Goal: Information Seeking & Learning: Learn about a topic

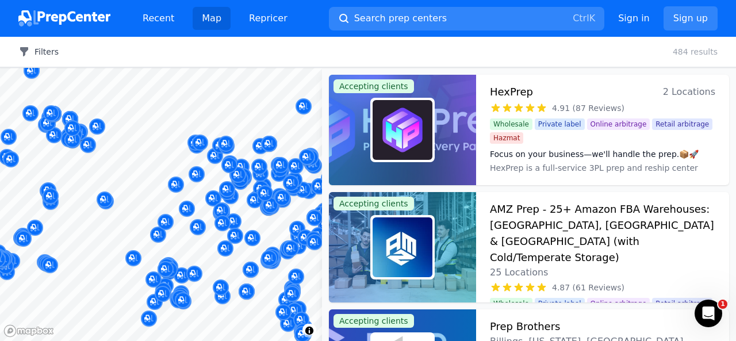
click at [44, 53] on button "Filters" at bounding box center [38, 51] width 40 height 11
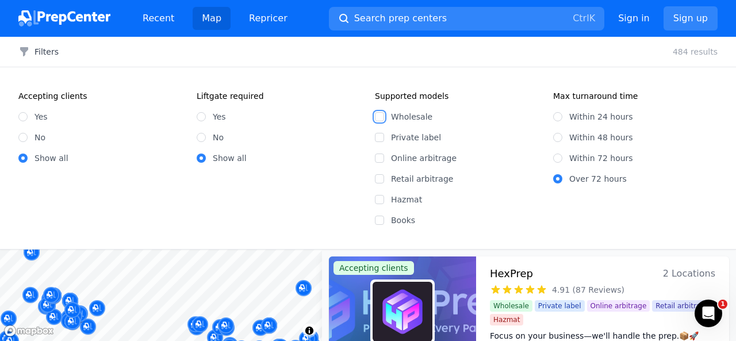
click at [383, 118] on input "Wholesale" at bounding box center [379, 116] width 9 height 9
checkbox input "true"
click at [383, 139] on input "Private label" at bounding box center [379, 137] width 9 height 9
checkbox input "true"
click at [385, 162] on div "Online arbitrage" at bounding box center [457, 157] width 164 height 11
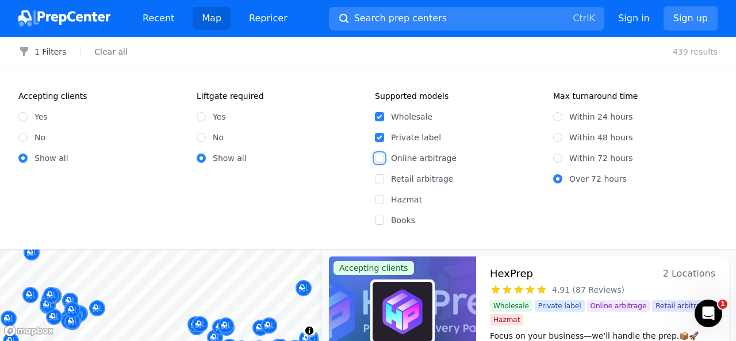
click at [379, 159] on input "Online arbitrage" at bounding box center [379, 158] width 9 height 9
checkbox input "true"
click at [379, 179] on input "Retail arbitrage" at bounding box center [379, 178] width 9 height 9
checkbox input "true"
click at [381, 198] on input "Hazmat" at bounding box center [379, 199] width 9 height 9
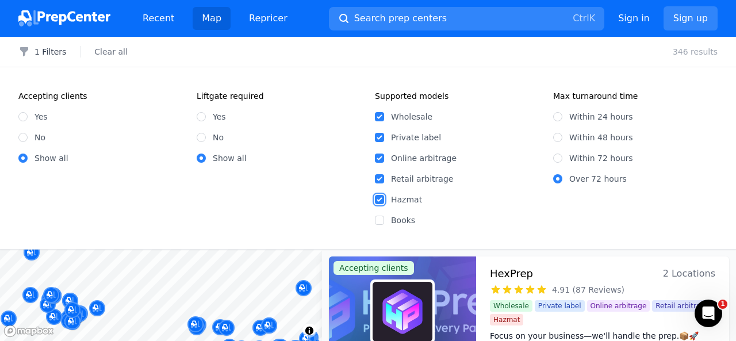
checkbox input "true"
click at [383, 225] on div "Books" at bounding box center [457, 219] width 164 height 11
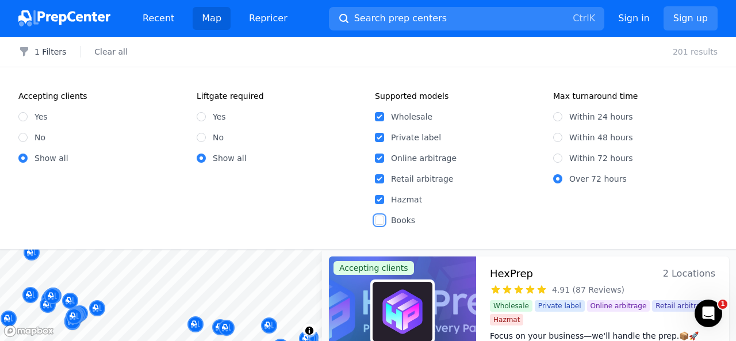
click at [381, 220] on input "Books" at bounding box center [379, 220] width 9 height 9
checkbox input "true"
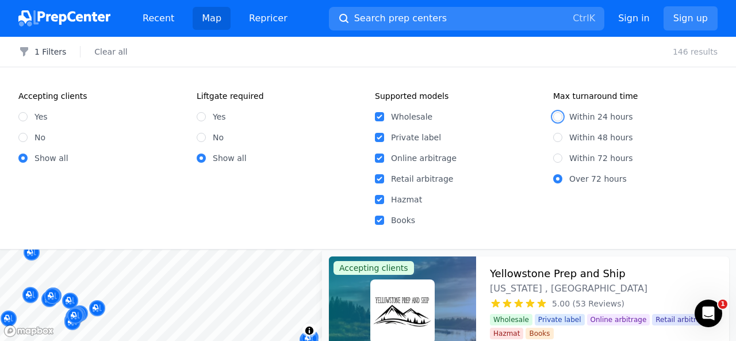
click at [557, 117] on input "Within 24 hours" at bounding box center [557, 116] width 9 height 9
radio input "true"
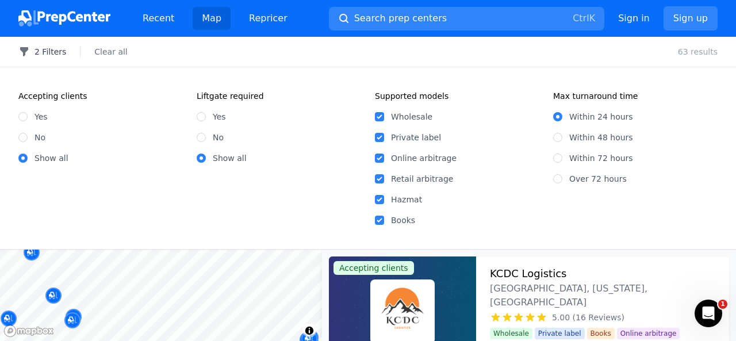
click at [44, 51] on button "2 Filters" at bounding box center [42, 51] width 48 height 11
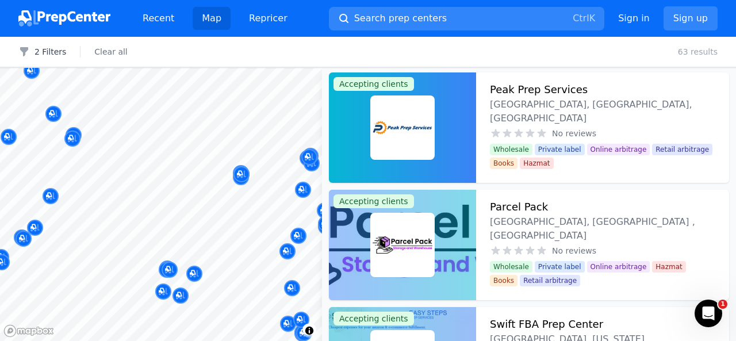
scroll to position [6267, 0]
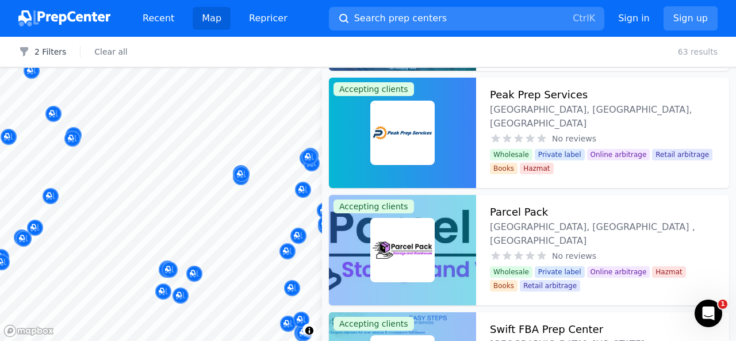
drag, startPoint x: 441, startPoint y: 140, endPoint x: 428, endPoint y: 108, distance: 34.8
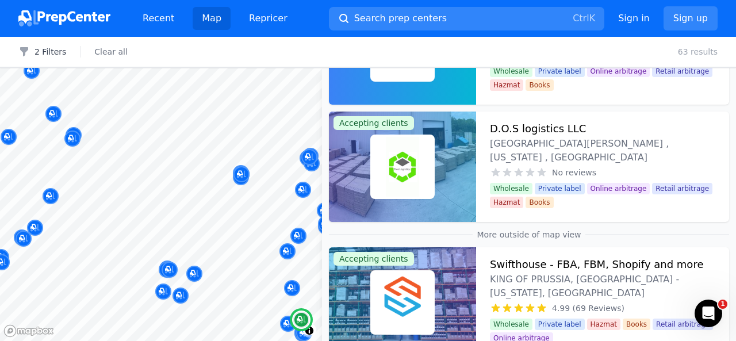
scroll to position [3779, 0]
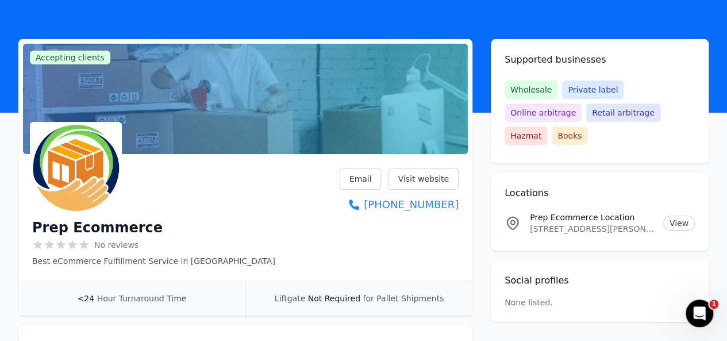
scroll to position [36, 0]
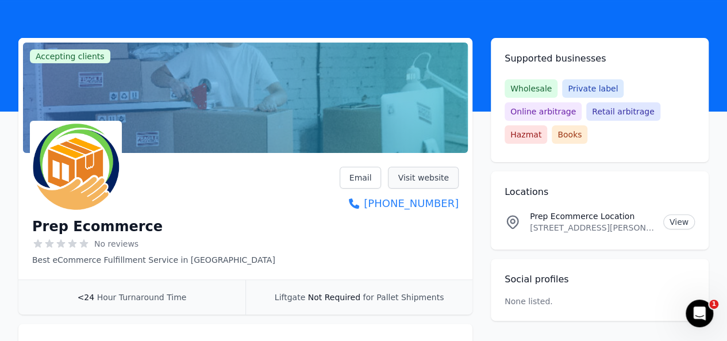
click at [430, 179] on link "Visit website" at bounding box center [423, 178] width 71 height 22
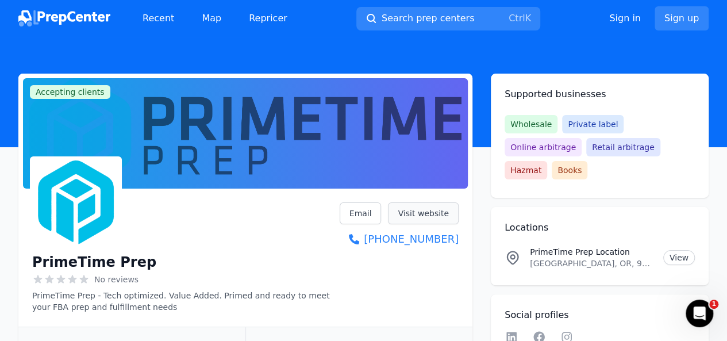
click at [431, 217] on link "Visit website" at bounding box center [423, 213] width 71 height 22
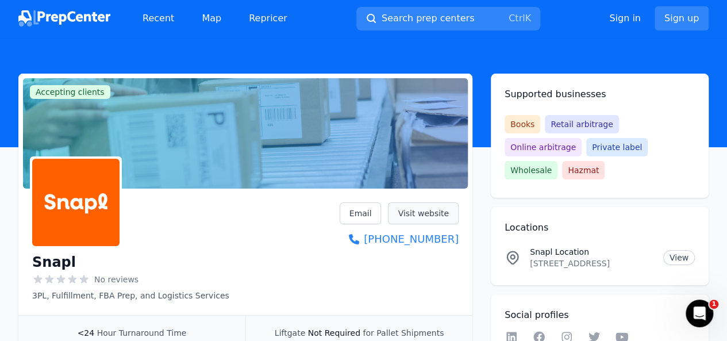
click at [435, 213] on link "Visit website" at bounding box center [423, 213] width 71 height 22
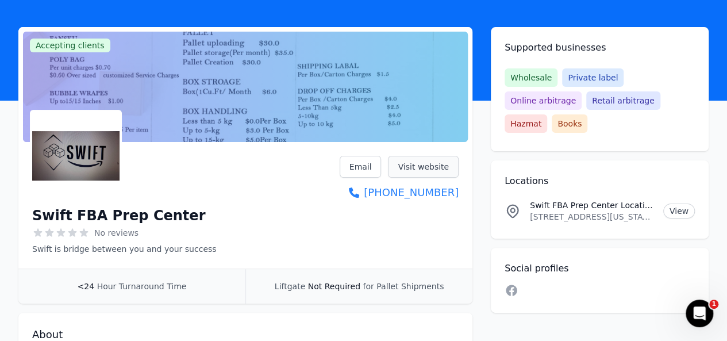
scroll to position [47, 0]
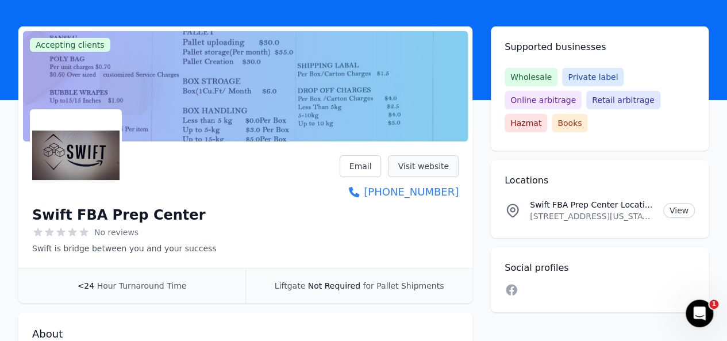
click at [430, 168] on link "Visit website" at bounding box center [423, 166] width 71 height 22
click at [418, 158] on link "Visit website" at bounding box center [423, 166] width 71 height 22
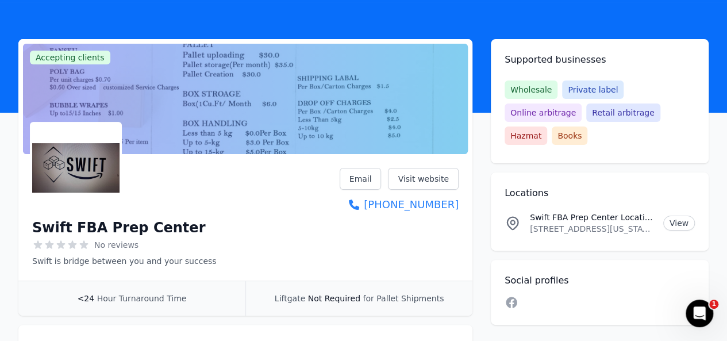
scroll to position [34, 0]
click at [416, 178] on link "Visit website" at bounding box center [423, 179] width 71 height 22
click at [425, 173] on link "Visit website" at bounding box center [423, 179] width 71 height 22
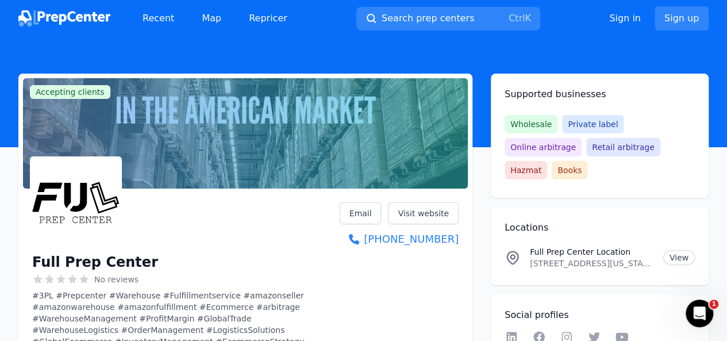
scroll to position [33, 0]
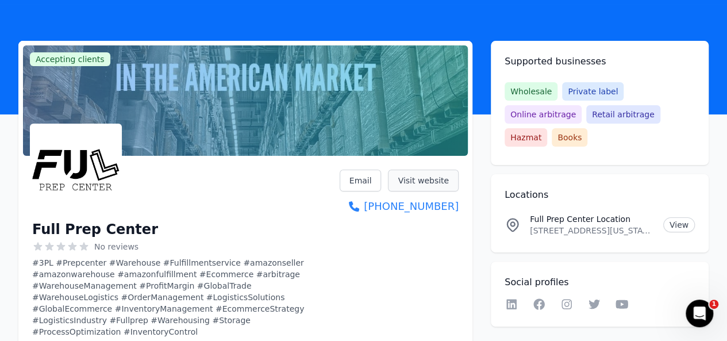
click at [416, 185] on link "Visit website" at bounding box center [423, 181] width 71 height 22
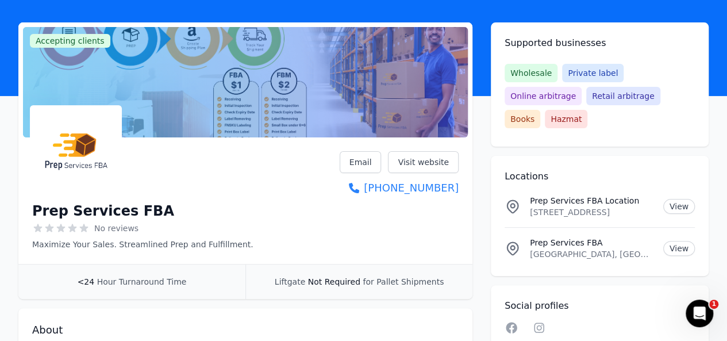
scroll to position [52, 0]
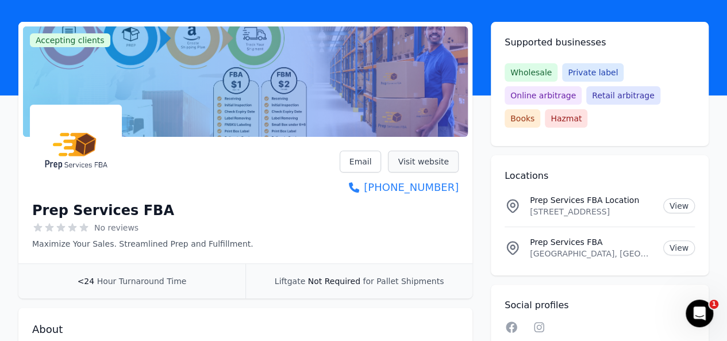
click at [436, 159] on link "Visit website" at bounding box center [423, 162] width 71 height 22
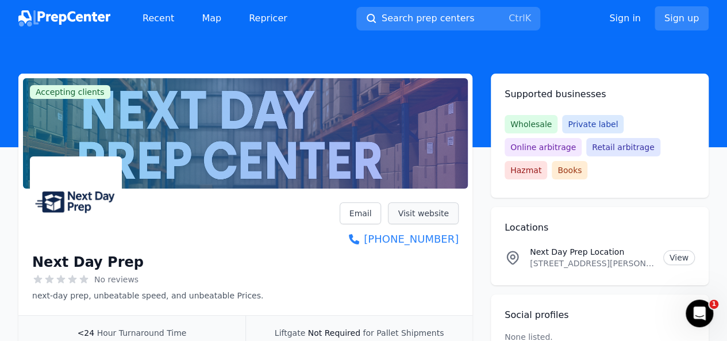
click at [421, 208] on link "Visit website" at bounding box center [423, 213] width 71 height 22
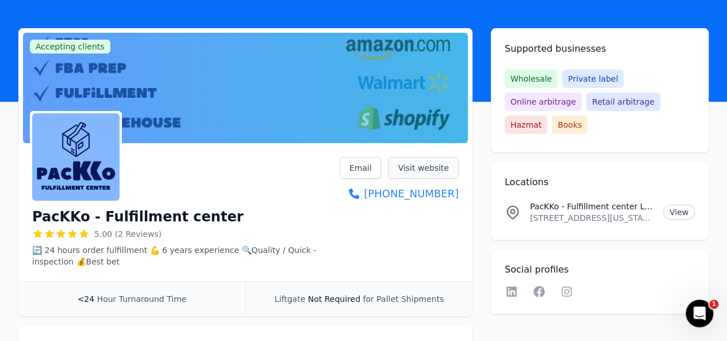
scroll to position [46, 0]
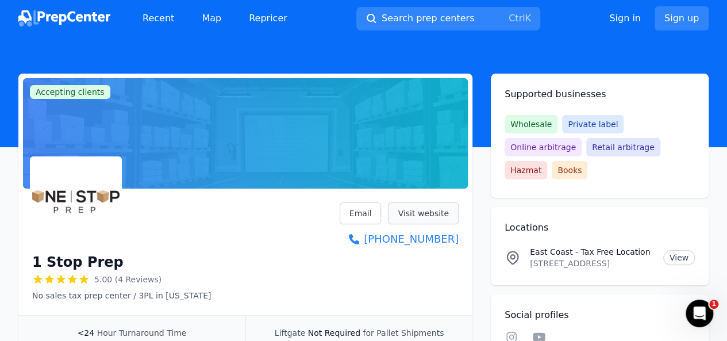
click at [416, 215] on link "Visit website" at bounding box center [423, 213] width 71 height 22
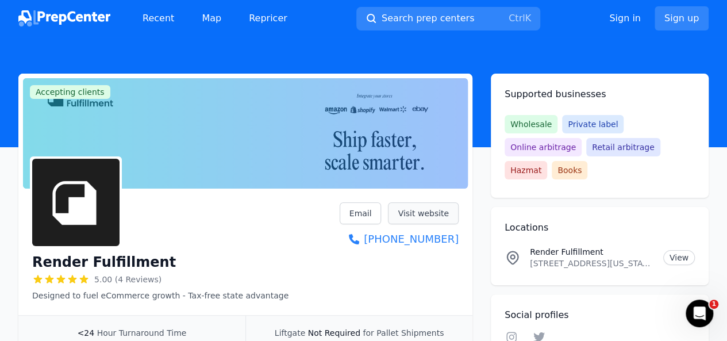
click at [438, 211] on link "Visit website" at bounding box center [423, 213] width 71 height 22
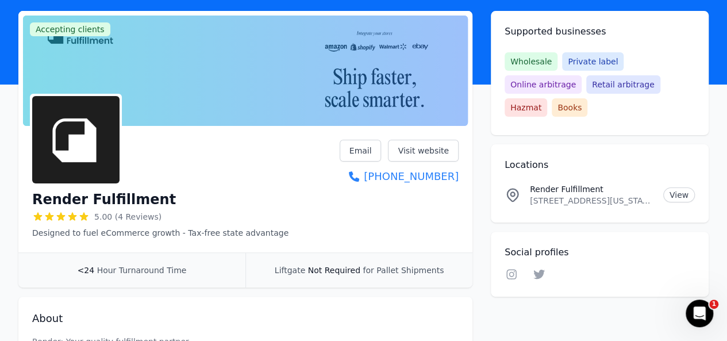
scroll to position [66, 0]
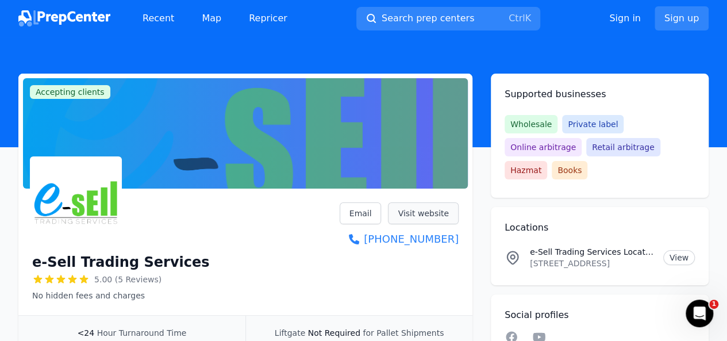
click at [428, 209] on link "Visit website" at bounding box center [423, 213] width 71 height 22
click at [465, 55] on header at bounding box center [363, 92] width 727 height 110
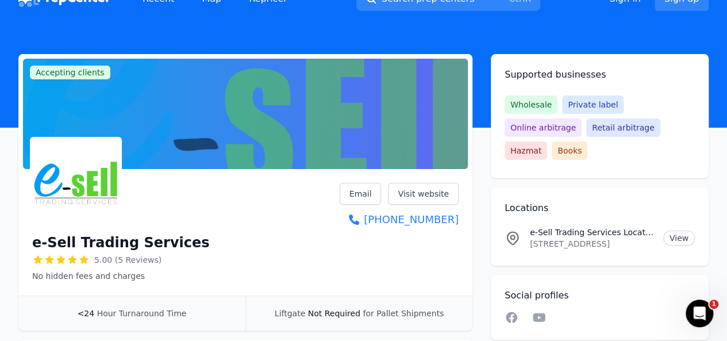
scroll to position [20, 0]
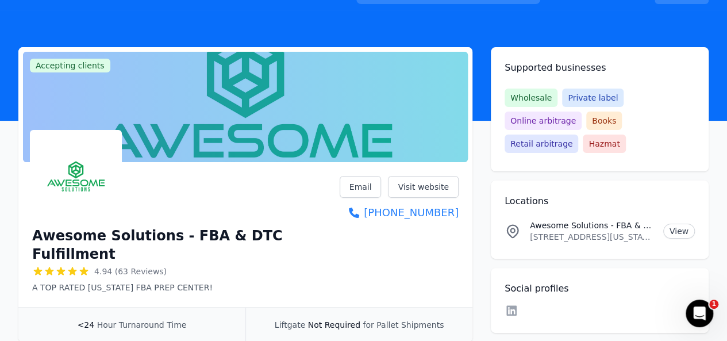
scroll to position [30, 0]
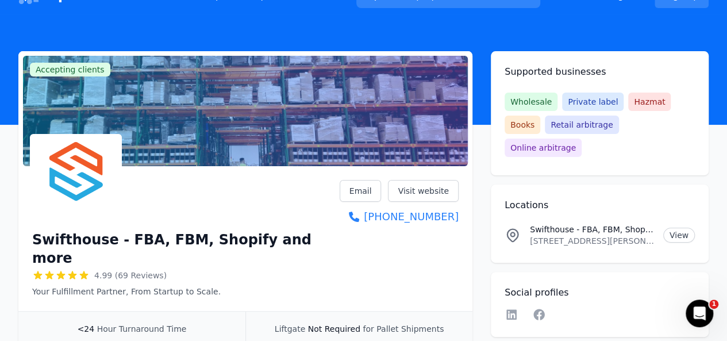
scroll to position [23, 0]
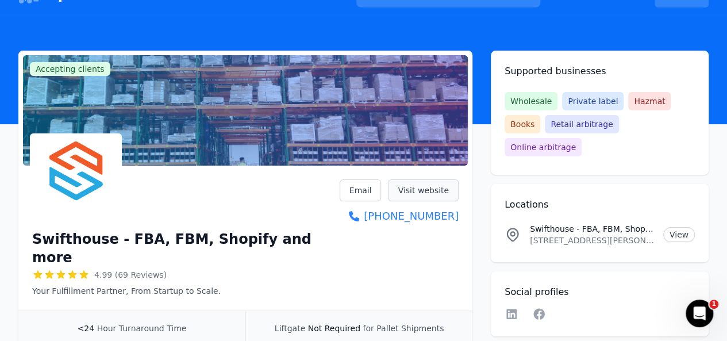
click at [435, 187] on link "Visit website" at bounding box center [423, 190] width 71 height 22
